Goal: Information Seeking & Learning: Learn about a topic

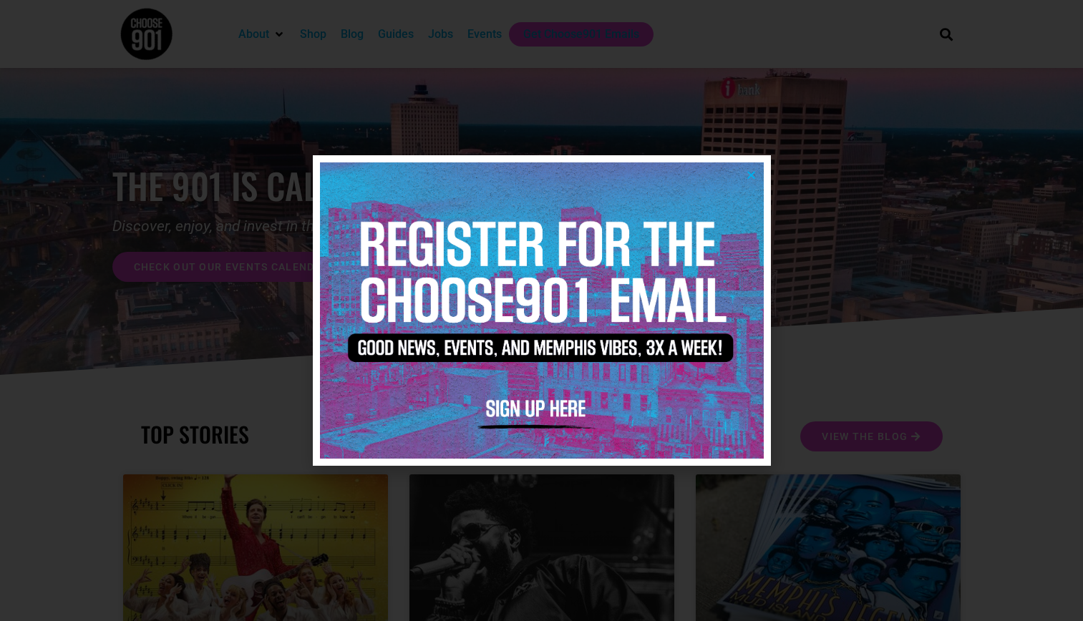
click at [750, 174] on icon "Close" at bounding box center [751, 175] width 11 height 11
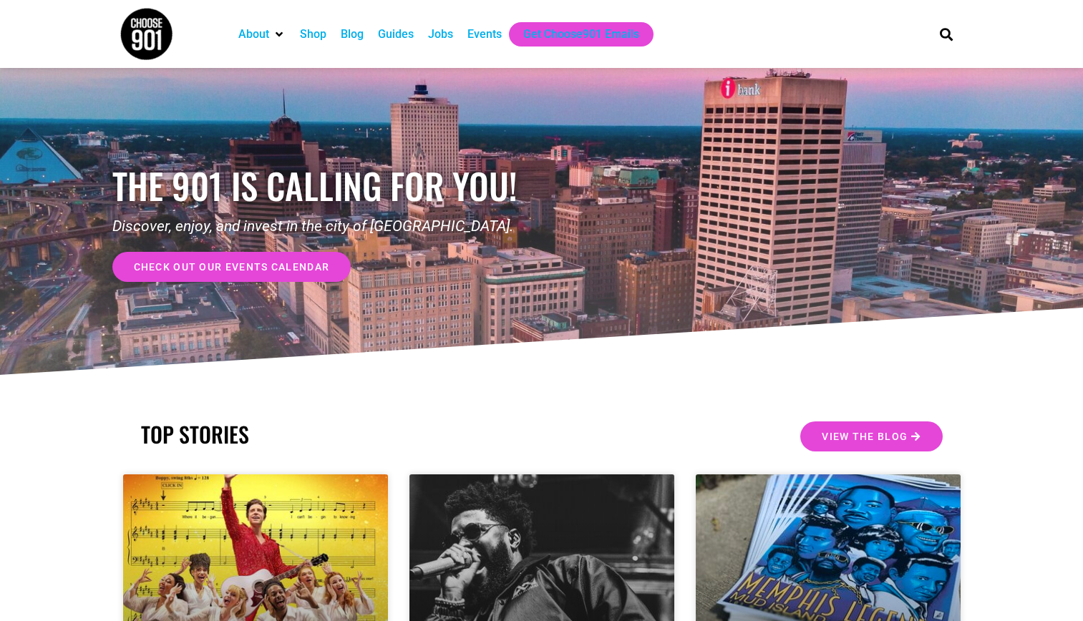
click at [436, 34] on div "Jobs" at bounding box center [440, 34] width 25 height 17
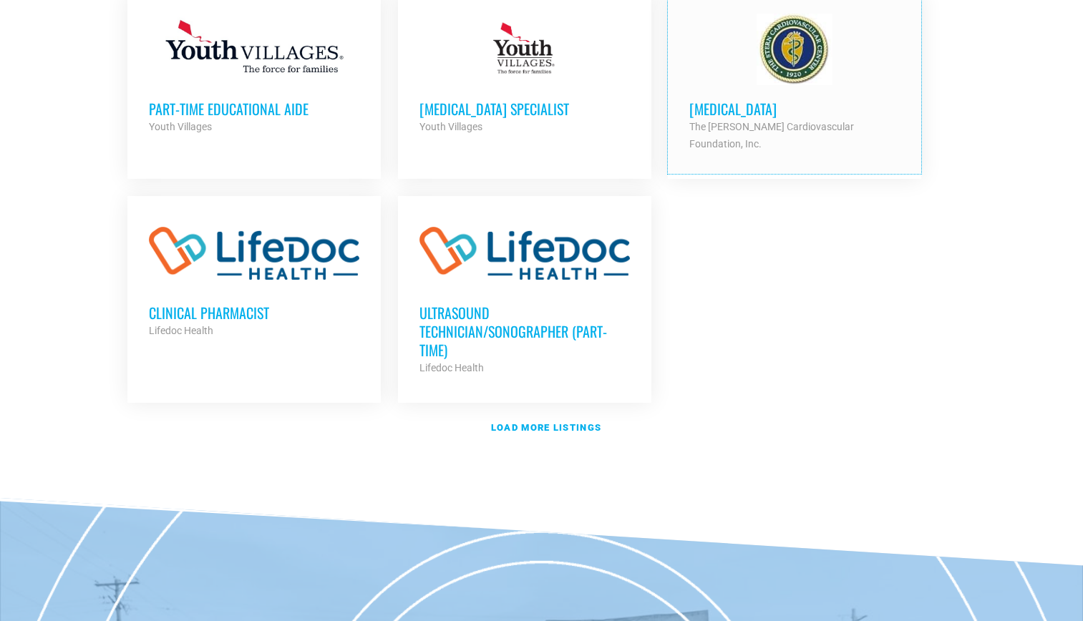
scroll to position [1666, 0]
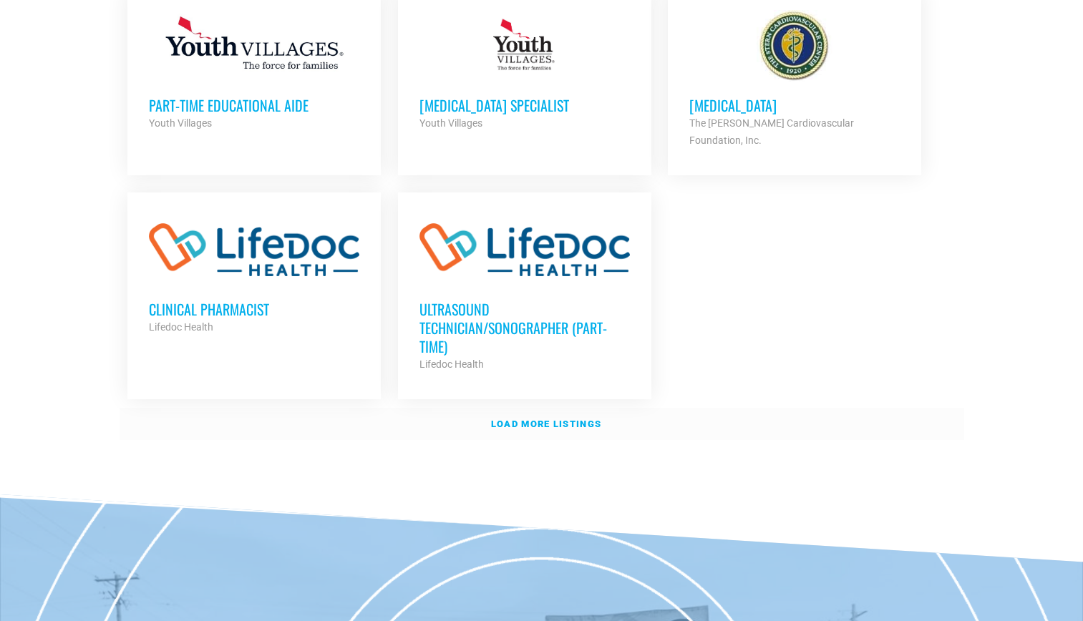
click at [579, 419] on strong "Load more listings" at bounding box center [546, 424] width 110 height 11
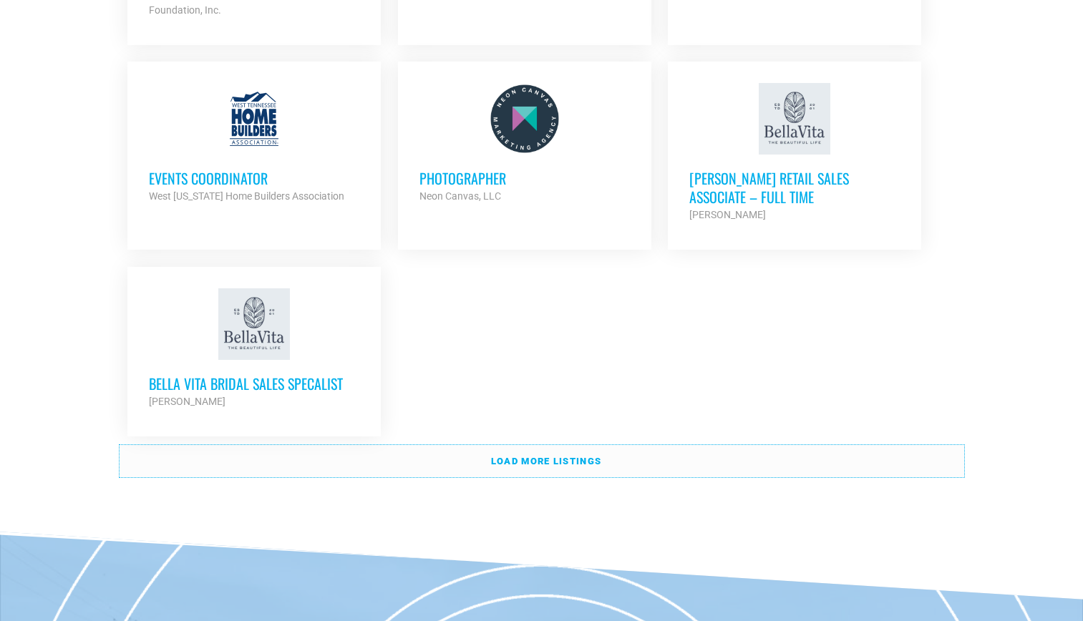
scroll to position [3037, 0]
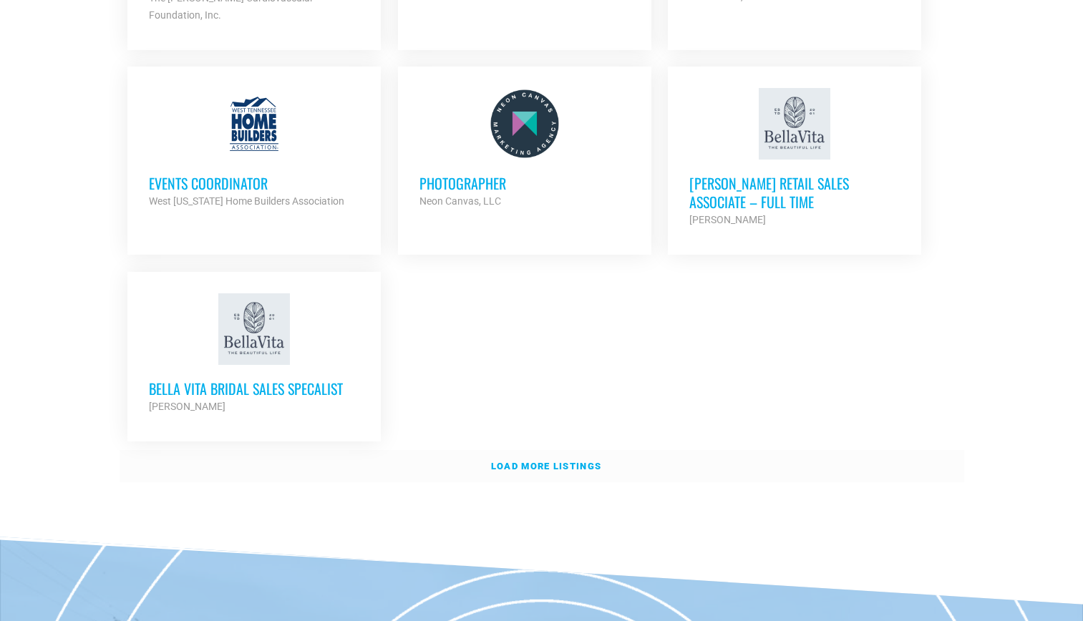
click at [557, 461] on strong "Load more listings" at bounding box center [546, 466] width 110 height 11
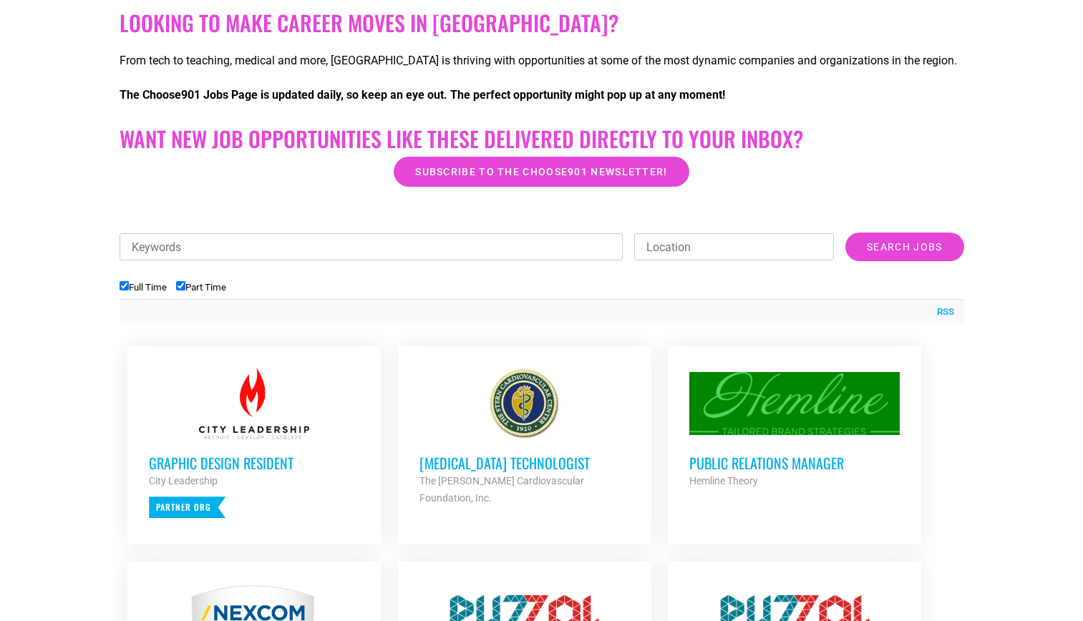
scroll to position [248, 0]
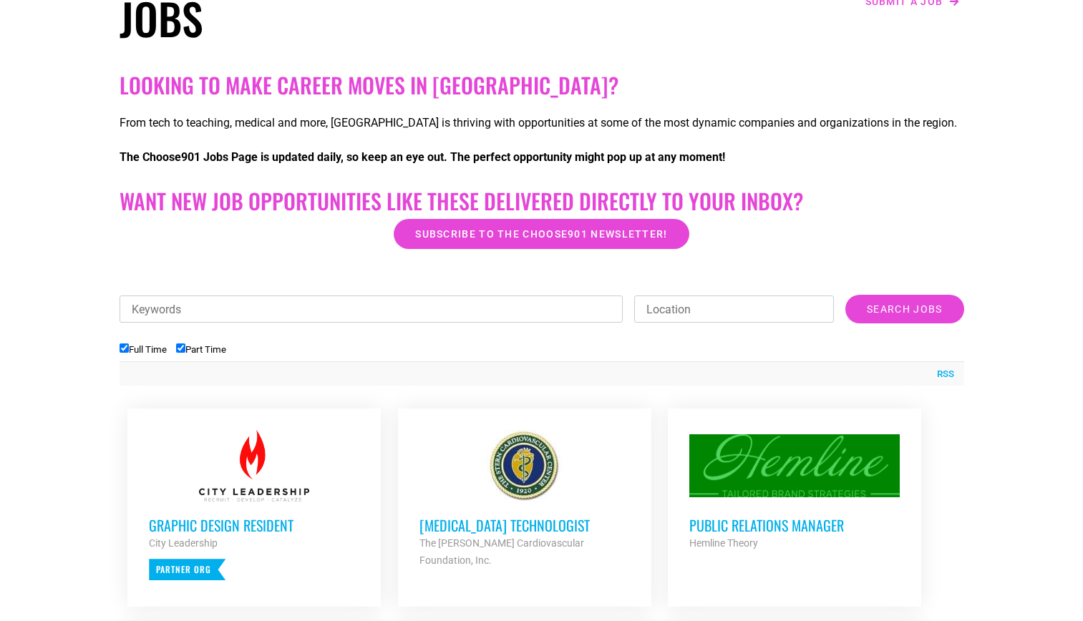
click at [540, 300] on input "Keywords" at bounding box center [371, 308] width 504 height 27
type input "nursing"
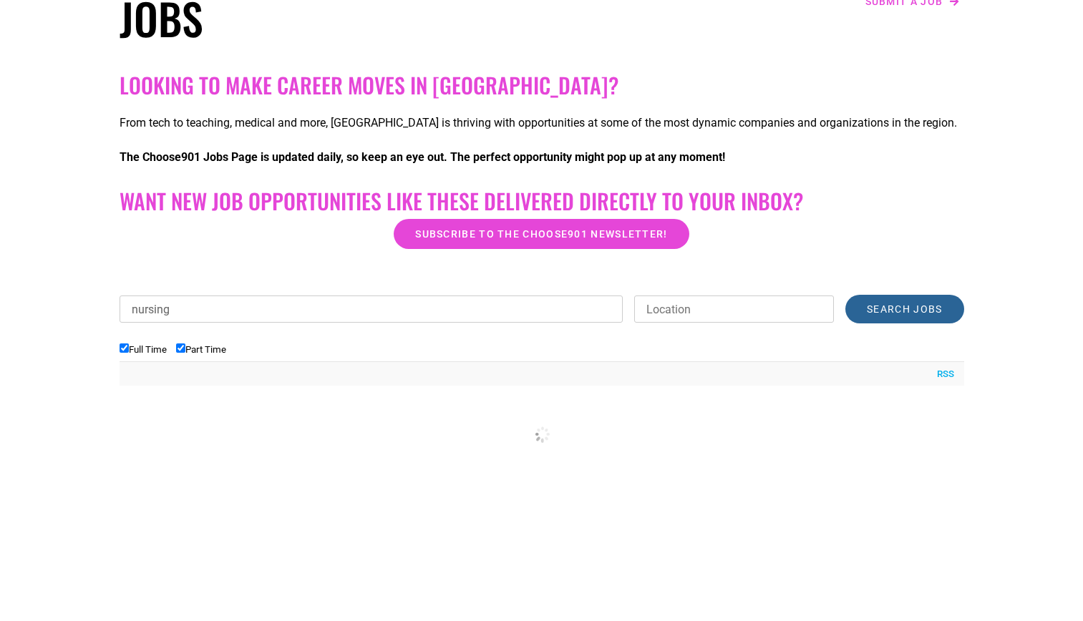
click at [929, 306] on input "Search Jobs" at bounding box center [904, 309] width 118 height 29
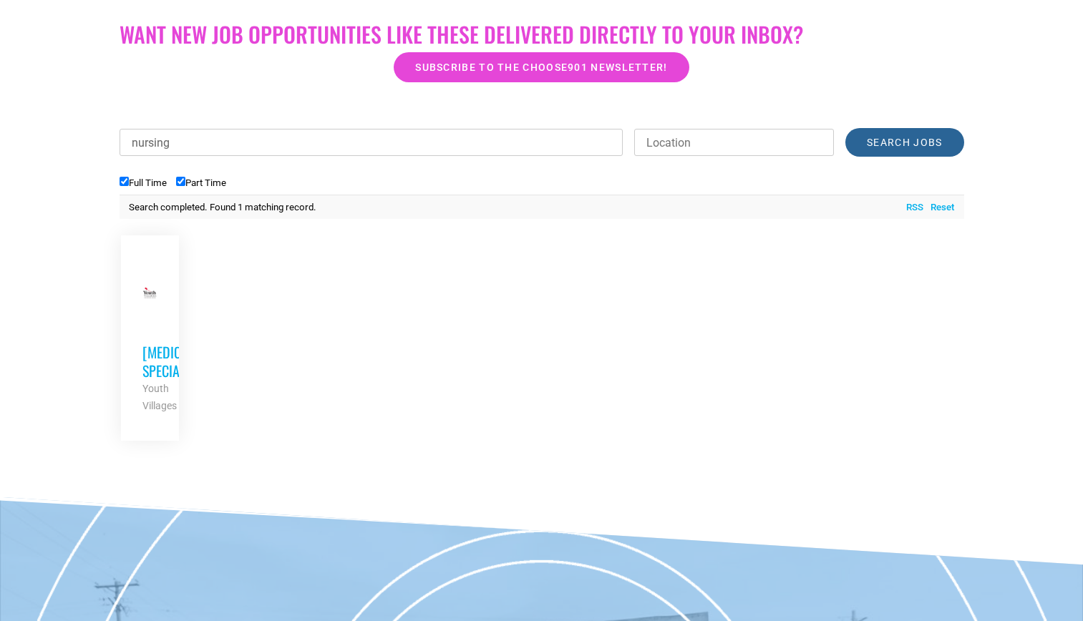
scroll to position [411, 0]
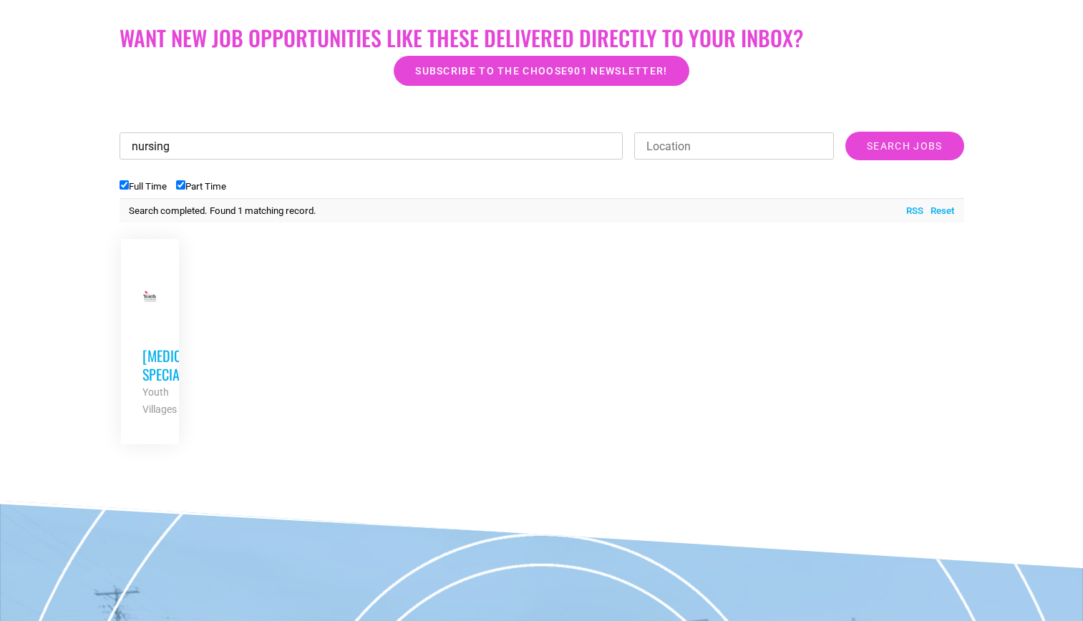
click at [290, 149] on input "nursing" at bounding box center [371, 145] width 504 height 27
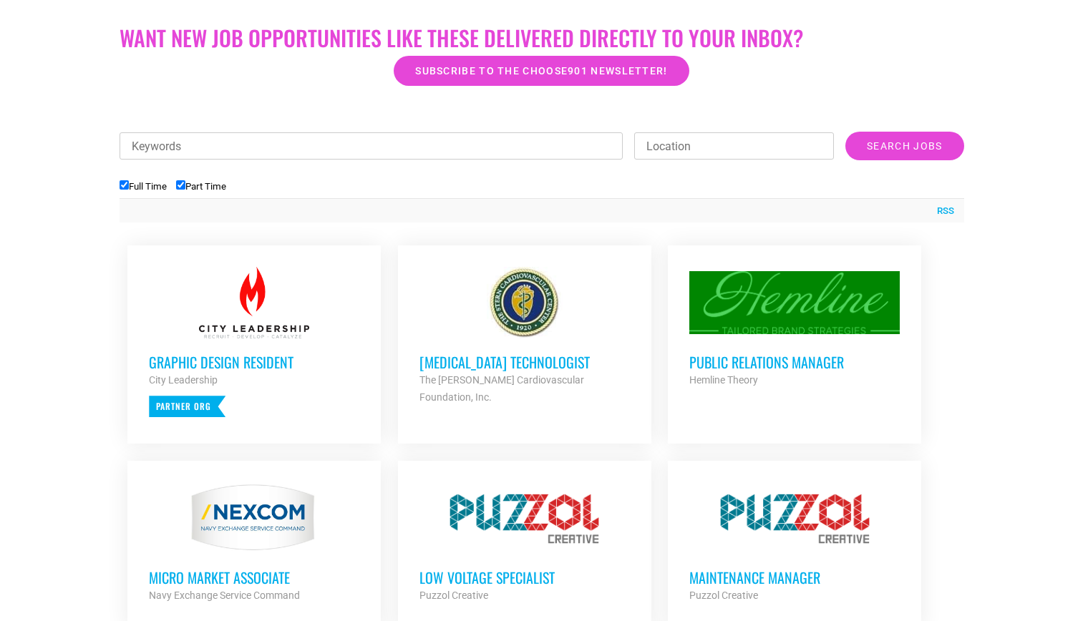
paste input "[MEDICAL_DATA]"
type input "[MEDICAL_DATA]"
click at [886, 147] on input "Search Jobs" at bounding box center [904, 146] width 118 height 29
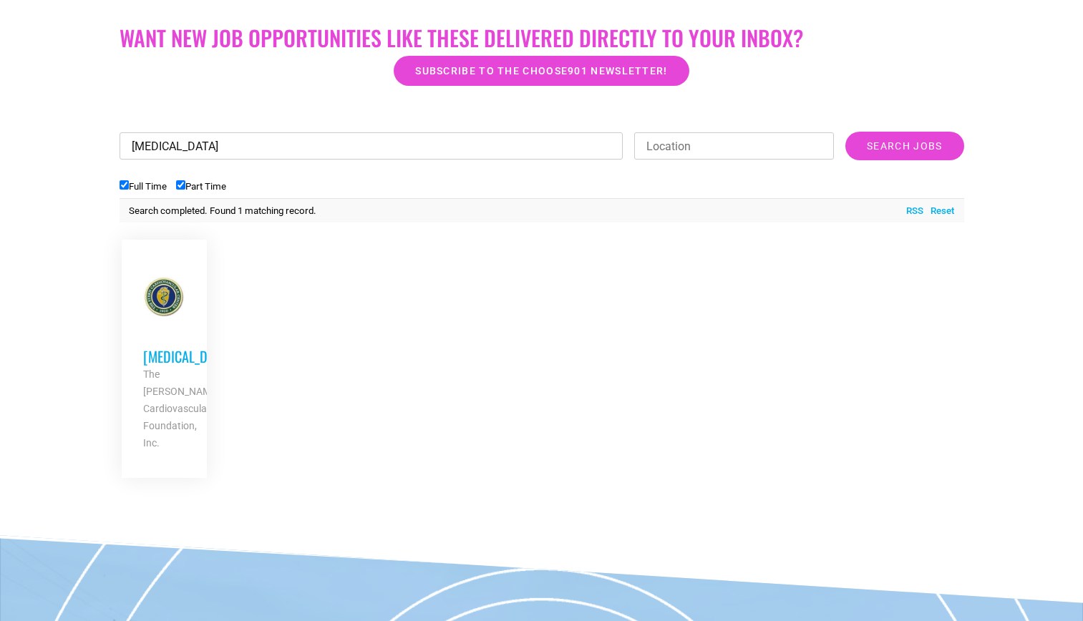
click at [265, 149] on input "[MEDICAL_DATA]" at bounding box center [371, 145] width 504 height 27
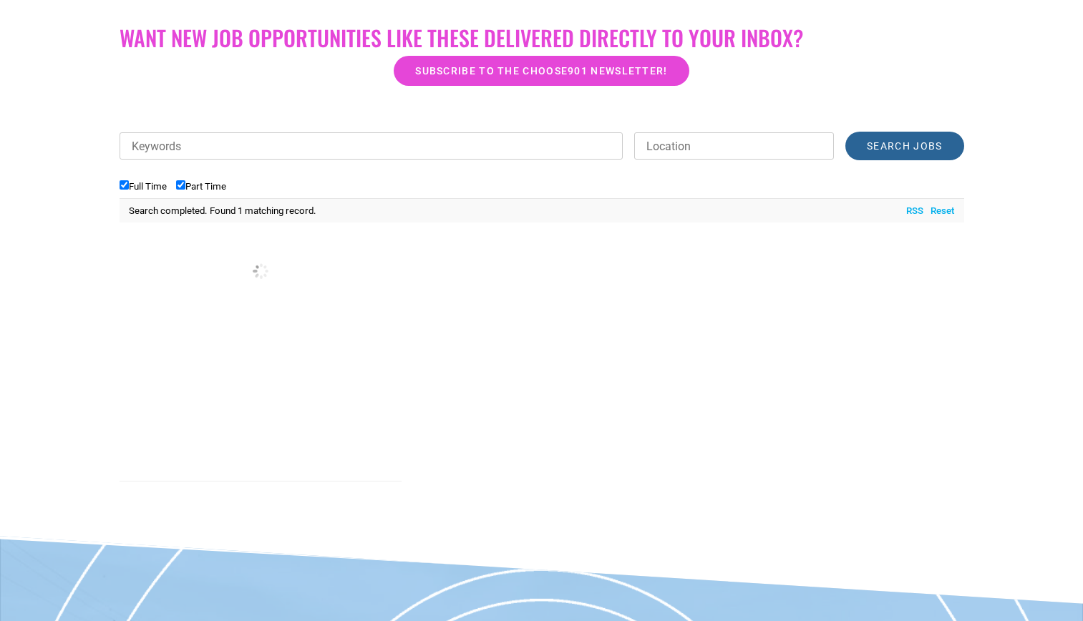
click at [918, 150] on input "Search Jobs" at bounding box center [904, 146] width 118 height 29
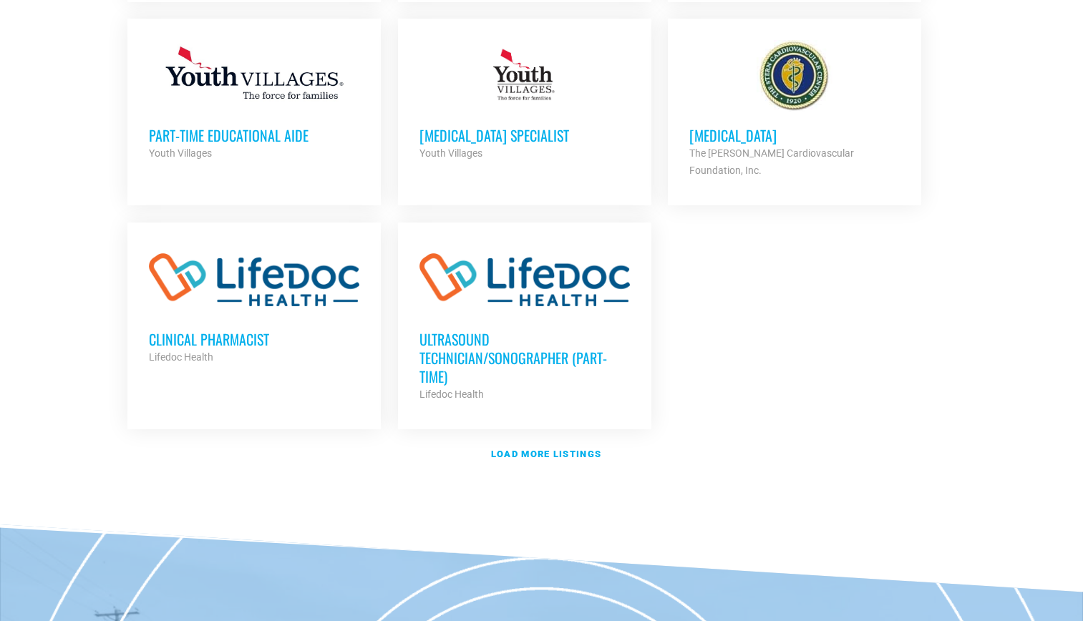
scroll to position [1629, 0]
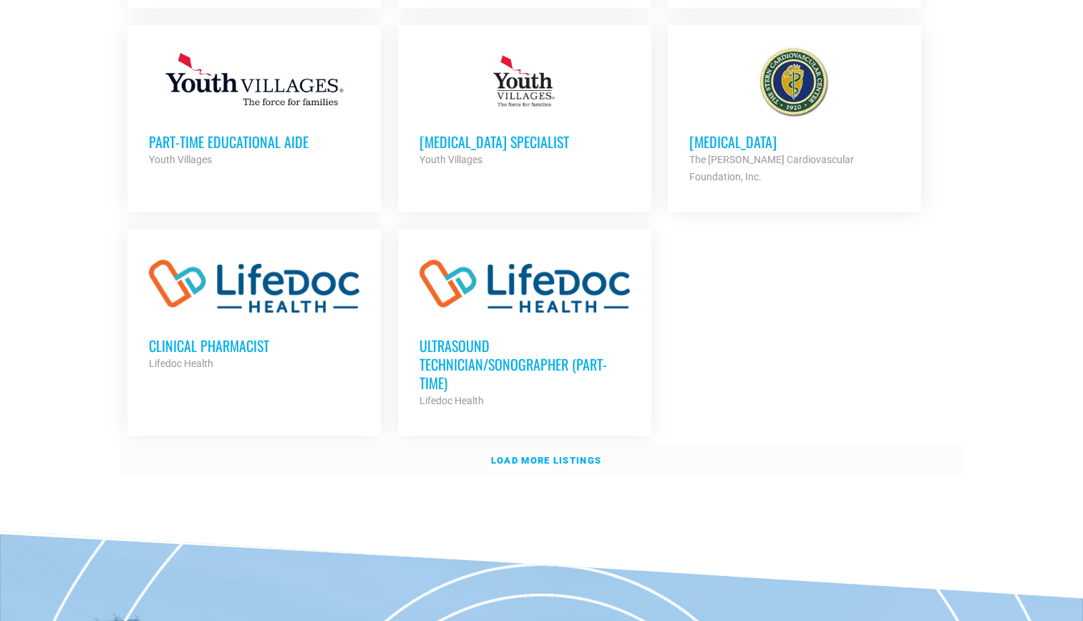
click at [536, 455] on strong "Load more listings" at bounding box center [546, 460] width 110 height 11
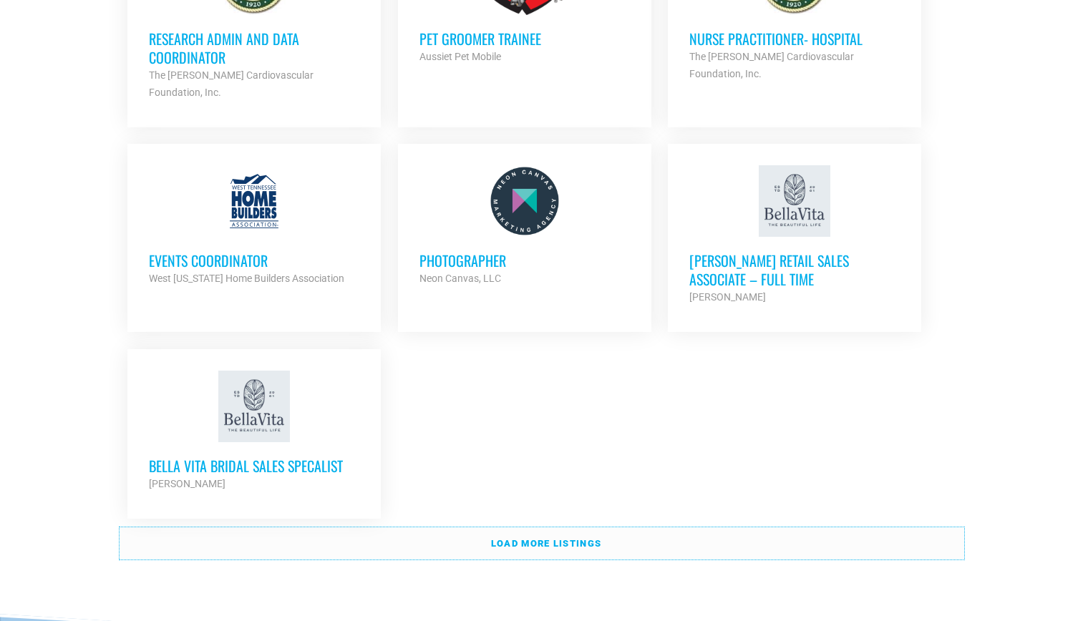
scroll to position [2956, 0]
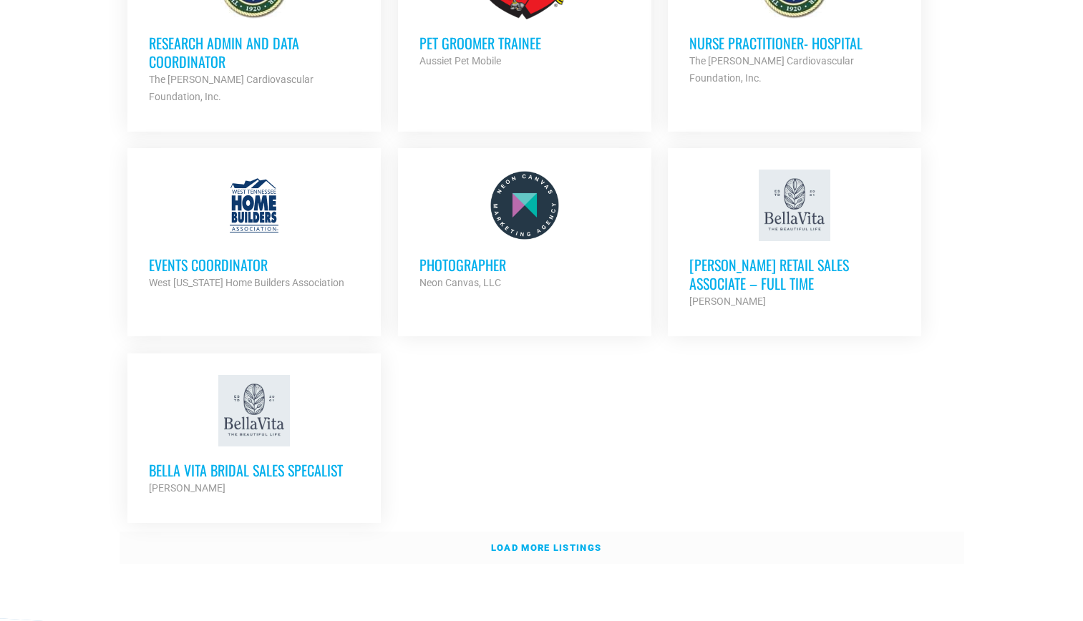
click at [517, 532] on link "Load more listings" at bounding box center [541, 548] width 844 height 33
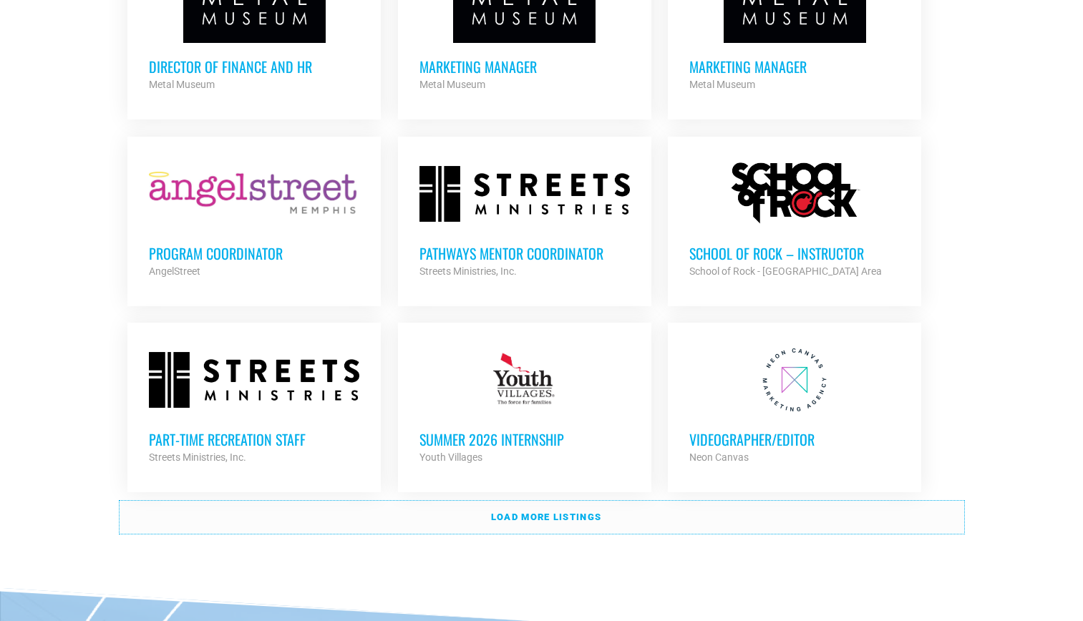
scroll to position [4231, 0]
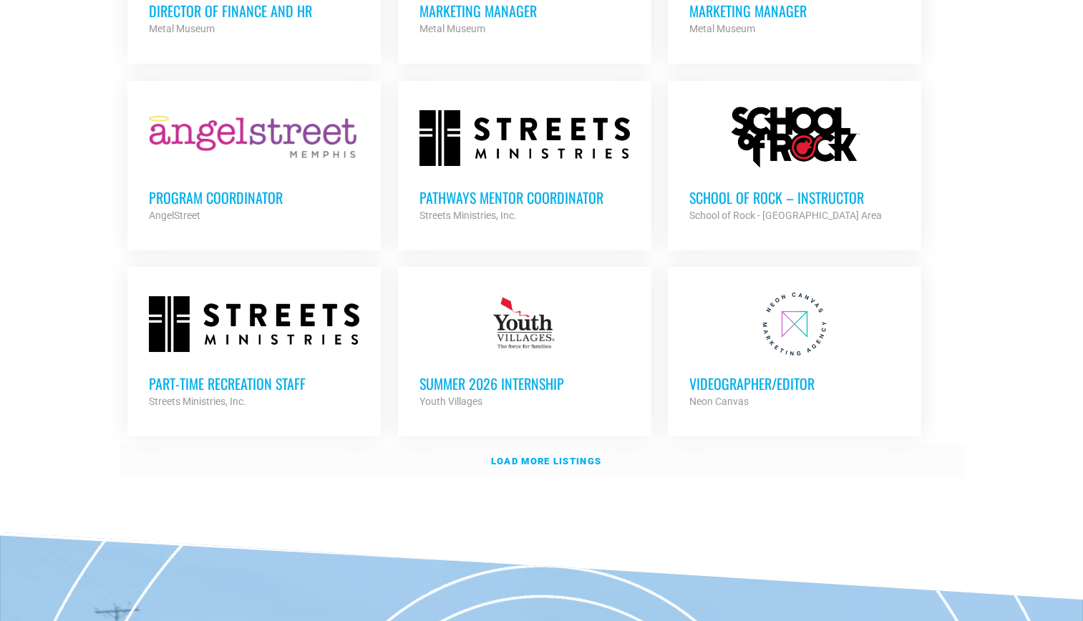
click at [623, 445] on link "Load more listings" at bounding box center [541, 461] width 844 height 33
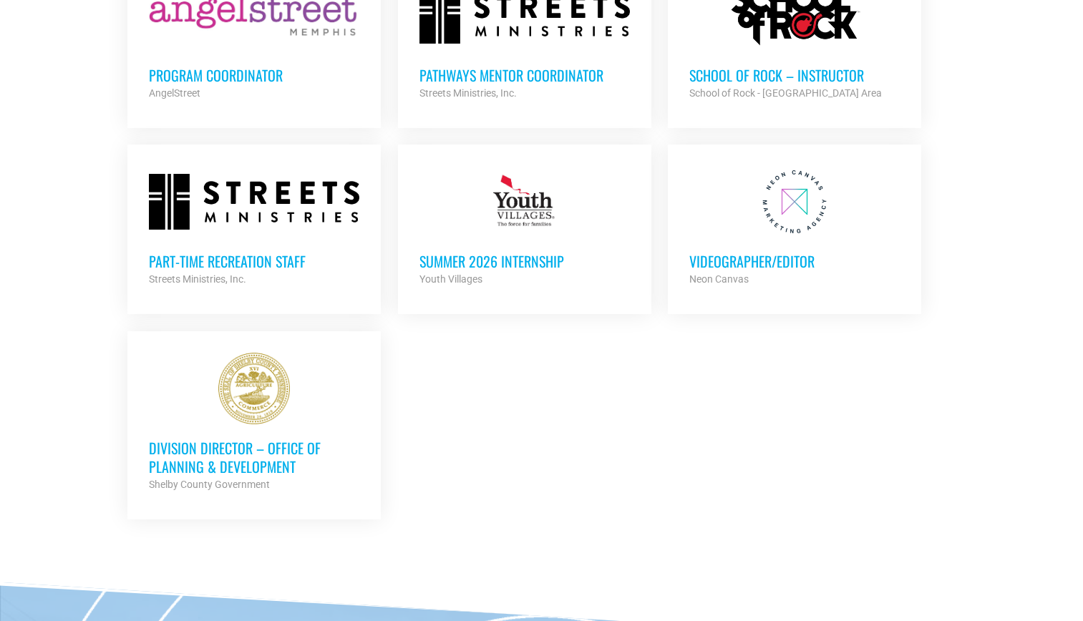
scroll to position [4385, 0]
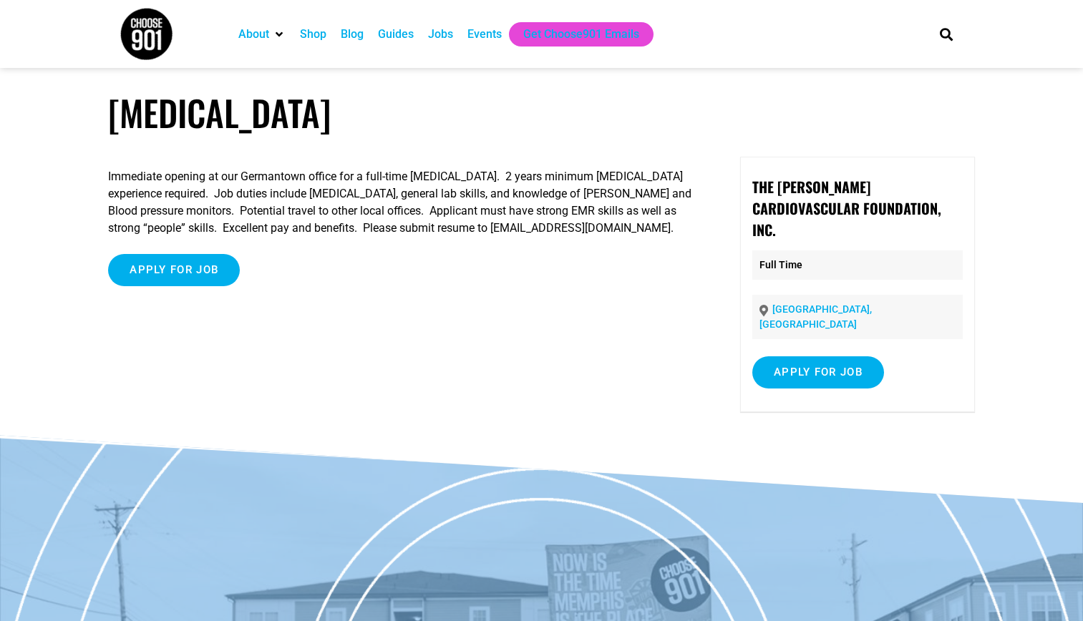
click at [228, 113] on h1 "[MEDICAL_DATA]" at bounding box center [541, 113] width 866 height 42
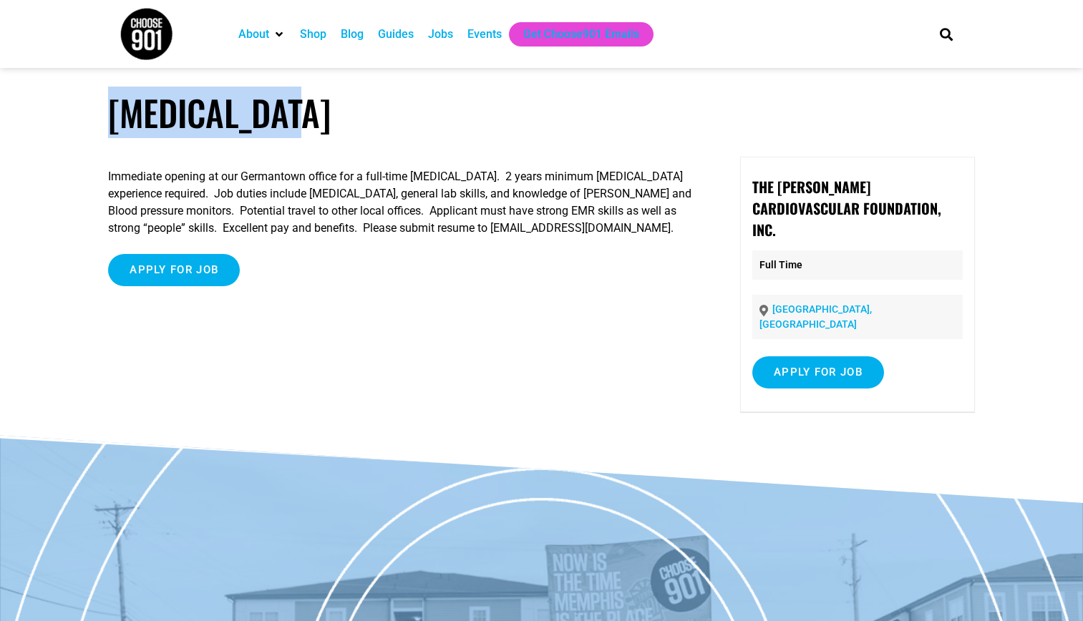
click at [228, 113] on h1 "[MEDICAL_DATA]" at bounding box center [541, 113] width 866 height 42
copy h1 "[MEDICAL_DATA]"
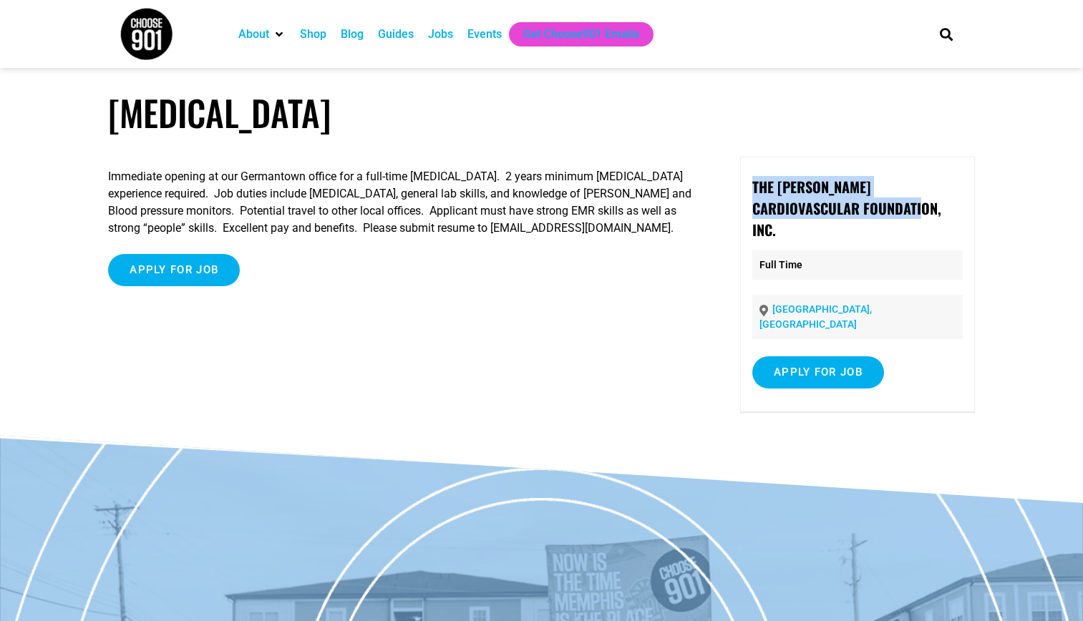
drag, startPoint x: 755, startPoint y: 184, endPoint x: 863, endPoint y: 210, distance: 111.1
click at [863, 210] on p "The [PERSON_NAME] Cardiovascular Foundation, Inc." at bounding box center [857, 208] width 210 height 64
drag, startPoint x: 863, startPoint y: 210, endPoint x: 824, endPoint y: 208, distance: 39.4
